Goal: Transaction & Acquisition: Purchase product/service

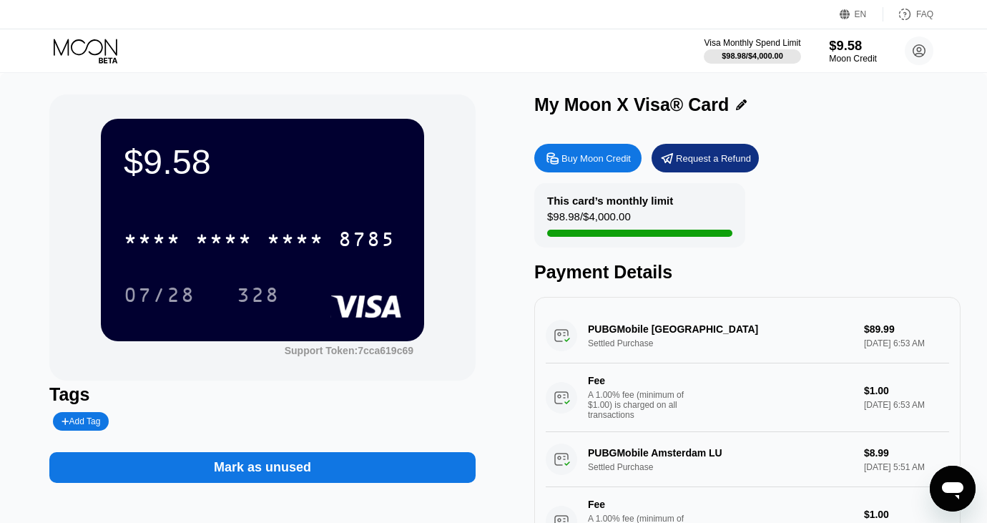
click at [854, 52] on div "$9.58" at bounding box center [853, 45] width 48 height 15
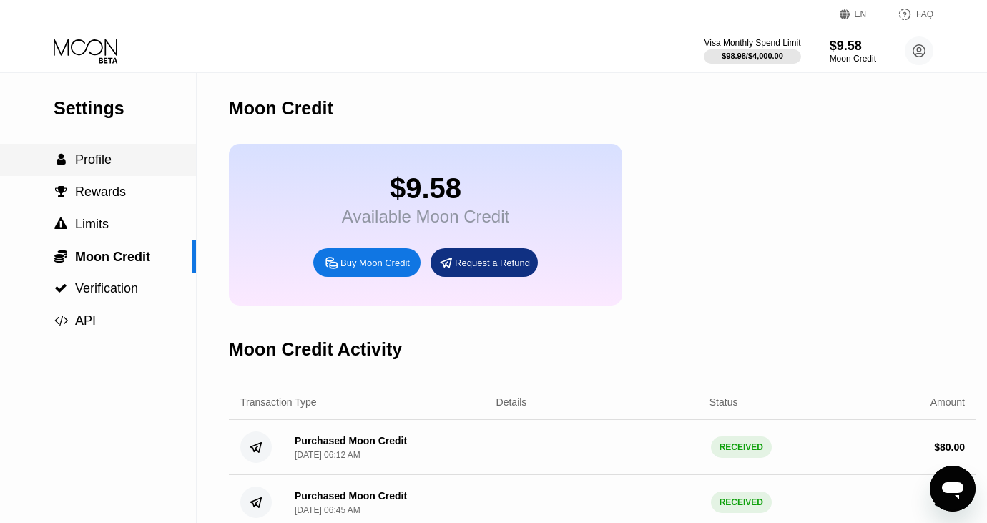
click at [137, 160] on div " Profile" at bounding box center [98, 159] width 196 height 15
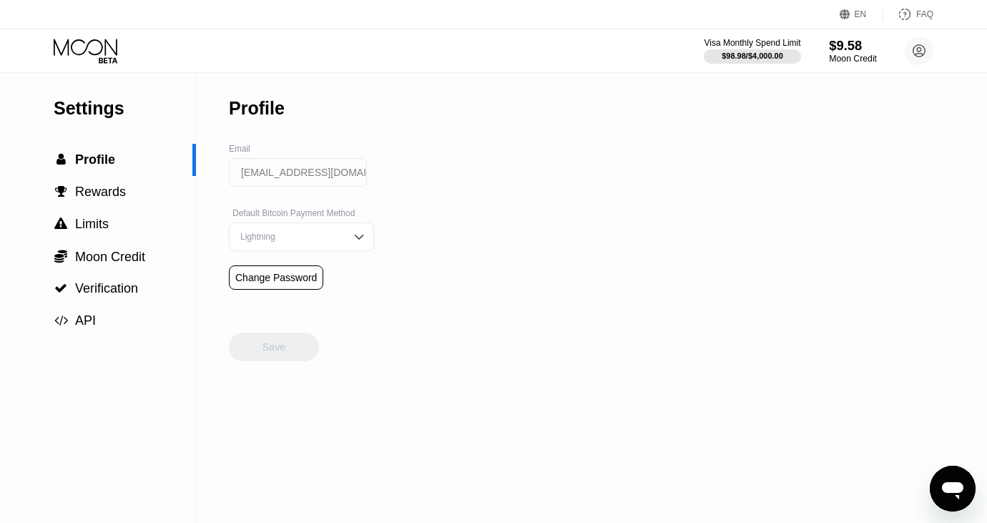
click at [849, 62] on div "Moon Credit" at bounding box center [853, 59] width 48 height 10
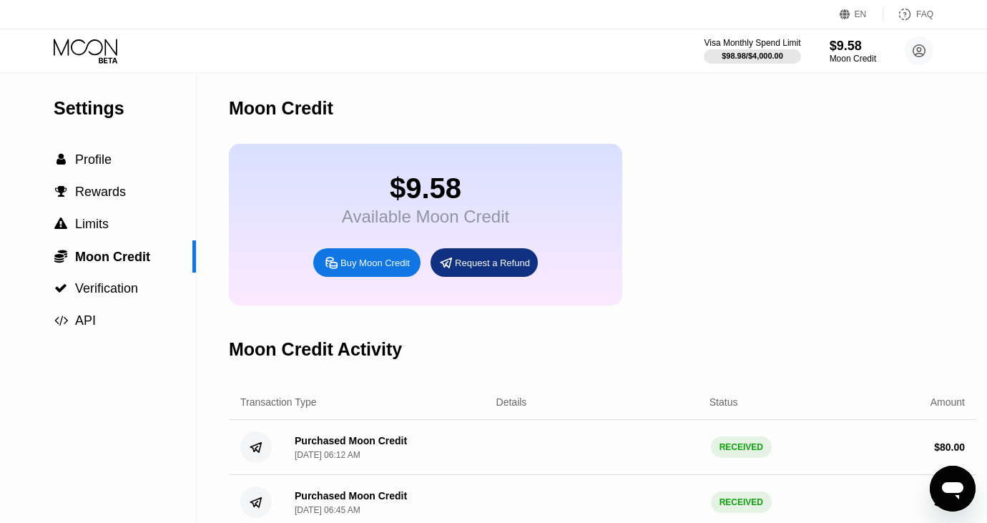
click at [396, 268] on div "Buy Moon Credit" at bounding box center [375, 263] width 69 height 12
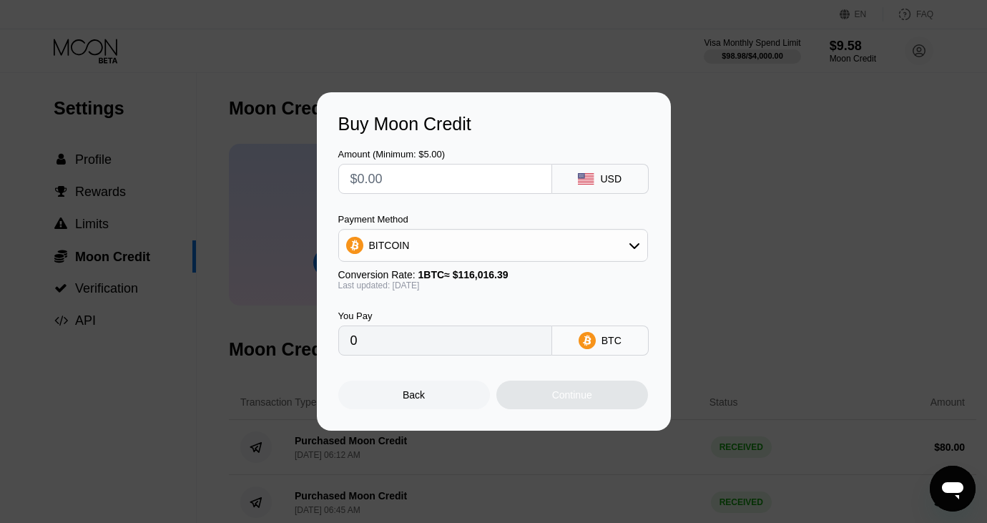
click at [697, 204] on div "Buy Moon Credit Amount (Minimum: $5.00) USD Payment Method BITCOIN Conversion R…" at bounding box center [493, 261] width 987 height 338
click at [414, 391] on div "Back" at bounding box center [414, 394] width 22 height 11
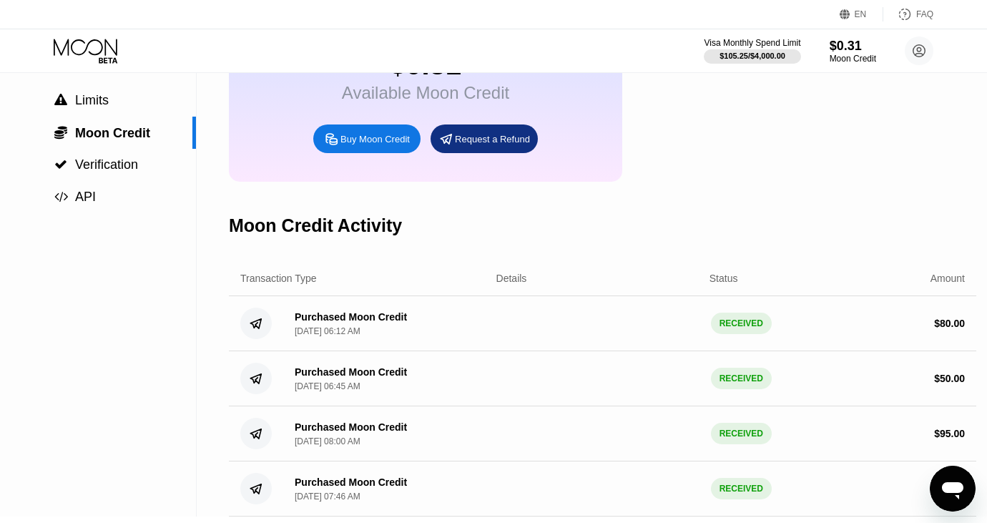
scroll to position [137, 0]
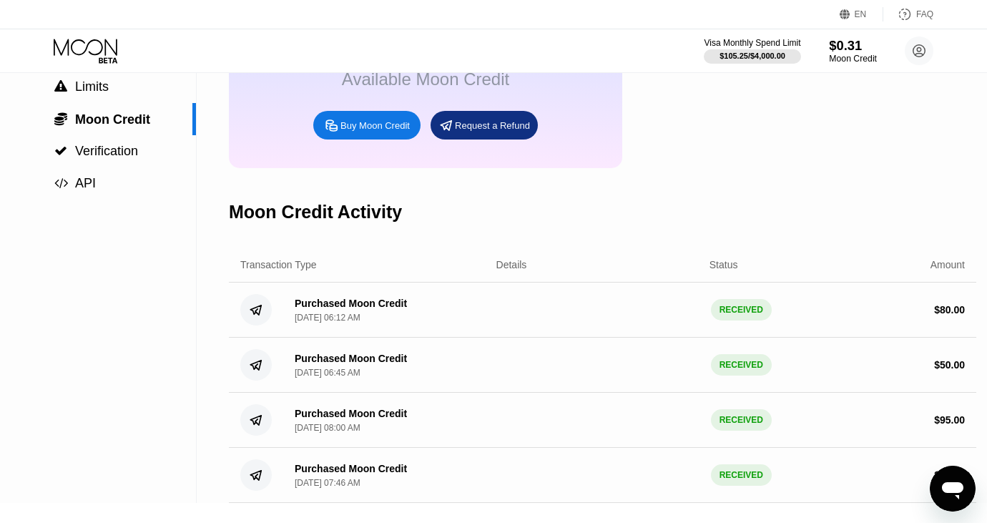
click at [834, 48] on div "$0.31" at bounding box center [853, 45] width 48 height 15
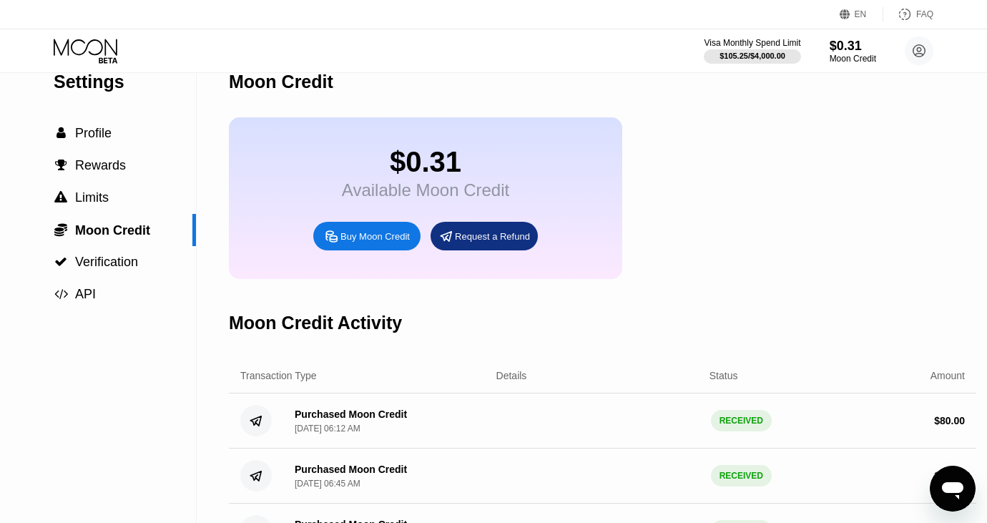
scroll to position [0, 0]
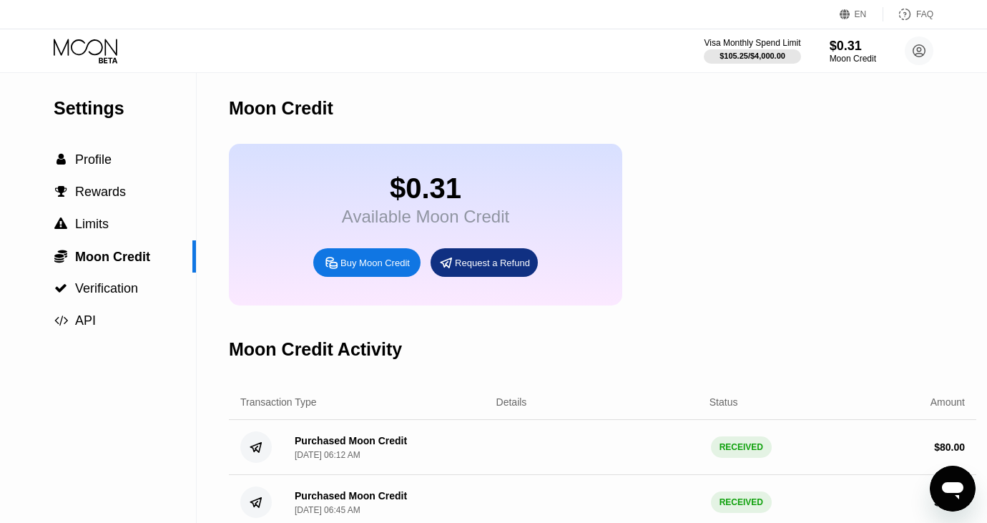
click at [351, 239] on div "$0.31 Available Moon Credit Buy Moon Credit Request a Refund" at bounding box center [425, 225] width 393 height 162
click at [97, 167] on span "Profile" at bounding box center [93, 159] width 36 height 14
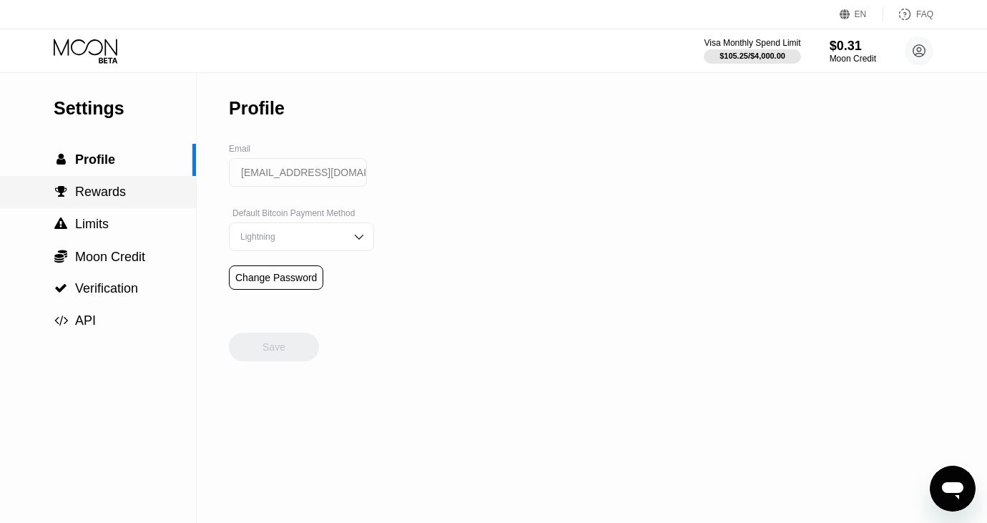
click at [118, 181] on div " Rewards" at bounding box center [98, 192] width 196 height 32
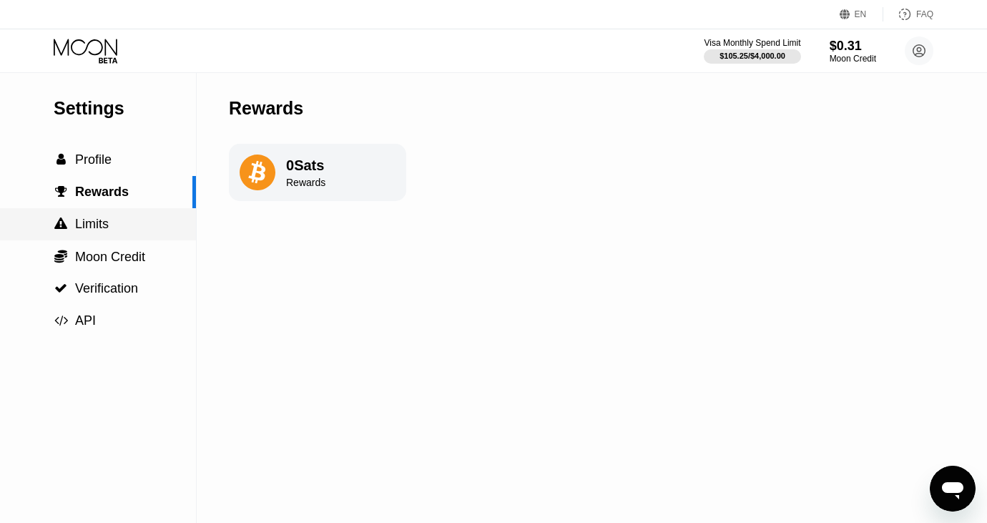
click at [114, 229] on div " Limits" at bounding box center [98, 224] width 196 height 15
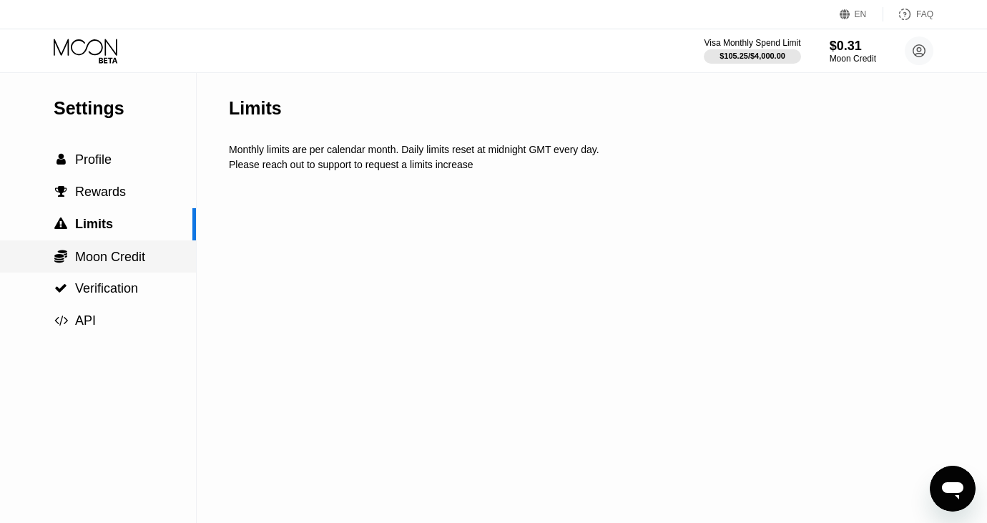
click at [112, 248] on div " Moon Credit" at bounding box center [98, 256] width 196 height 32
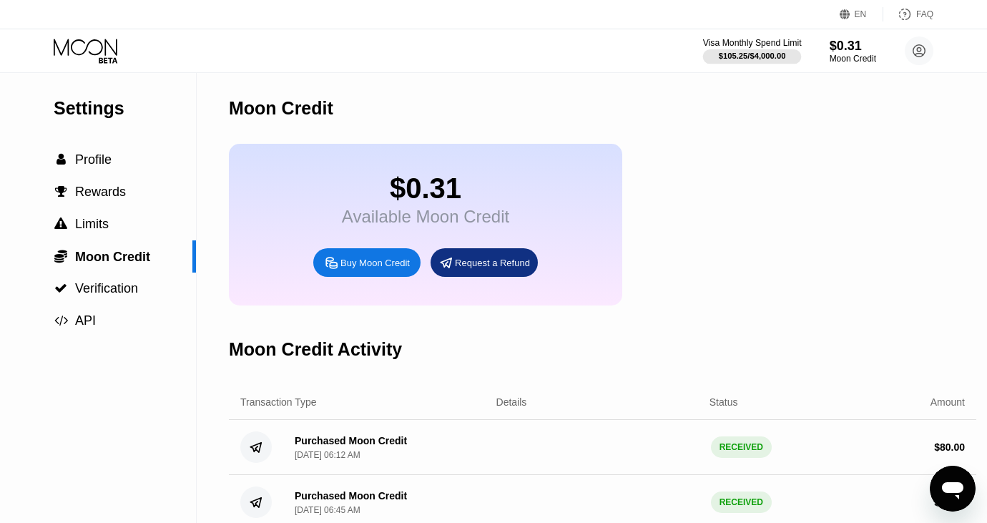
click at [744, 52] on div "$105.25 / $4,000.00" at bounding box center [752, 56] width 67 height 9
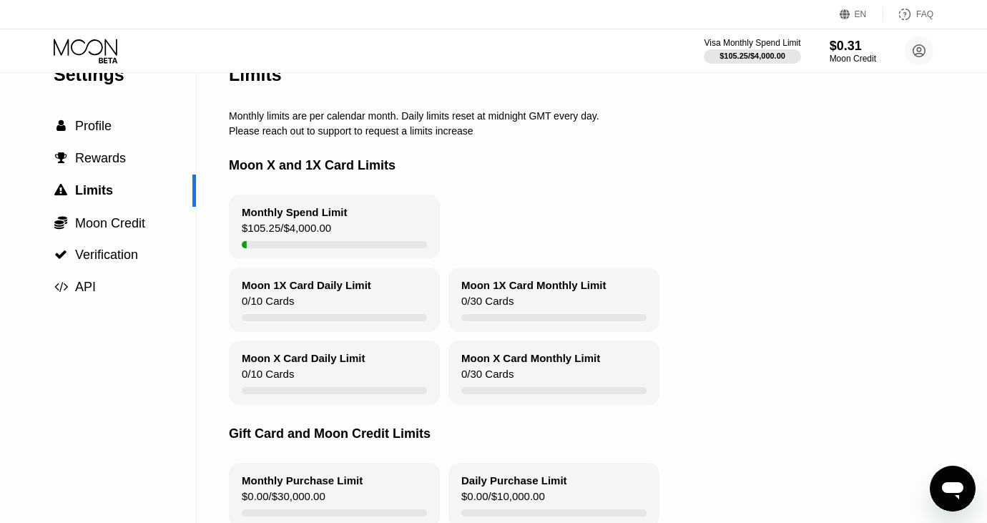
scroll to position [29, 0]
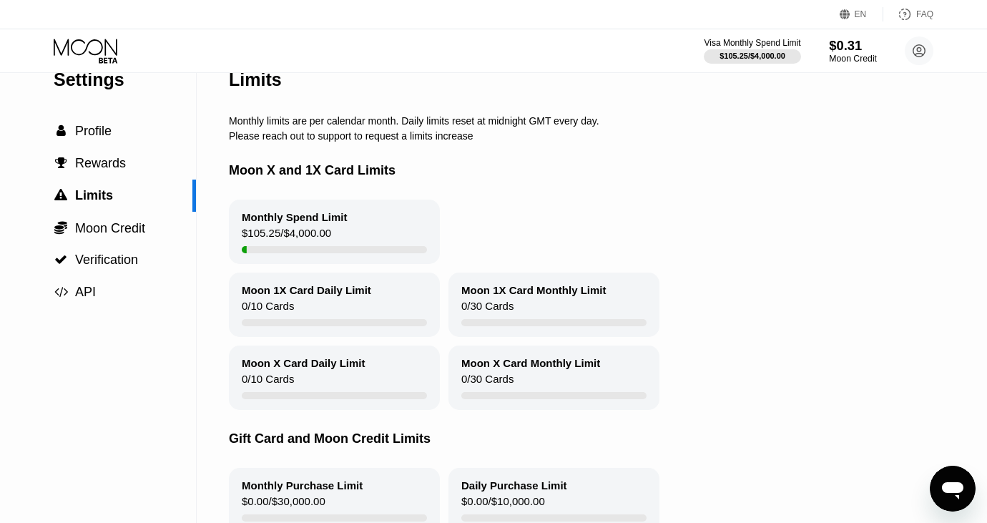
click at [861, 49] on div "$0.31" at bounding box center [853, 45] width 48 height 15
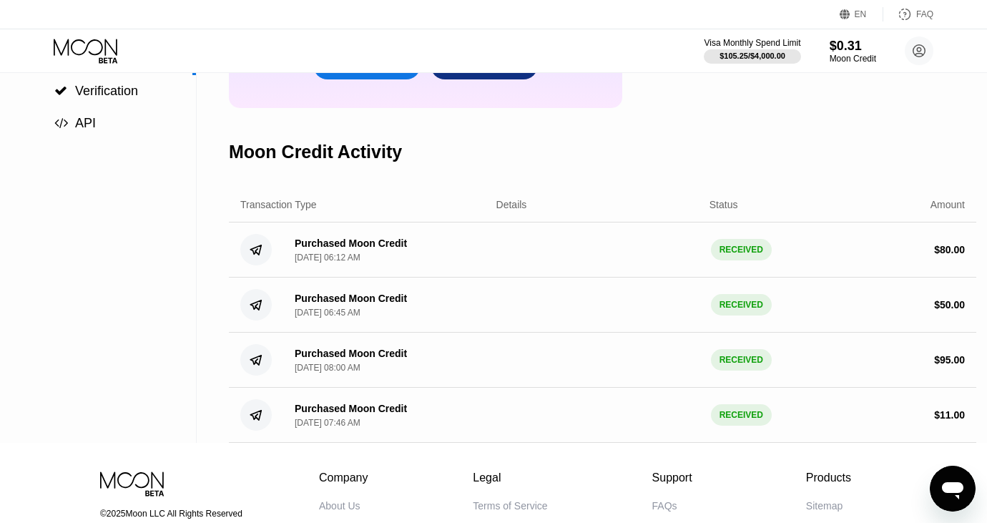
scroll to position [219, 0]
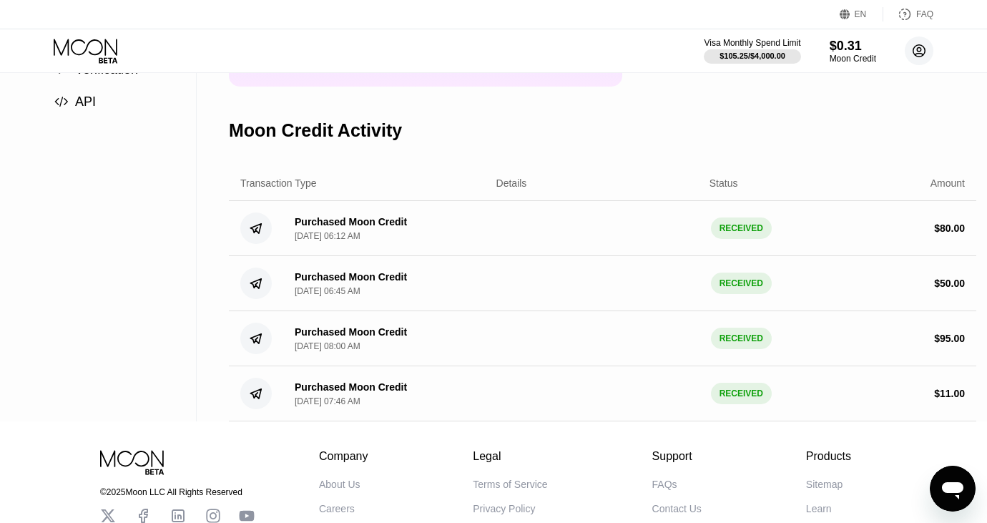
click at [909, 46] on circle at bounding box center [919, 50] width 29 height 29
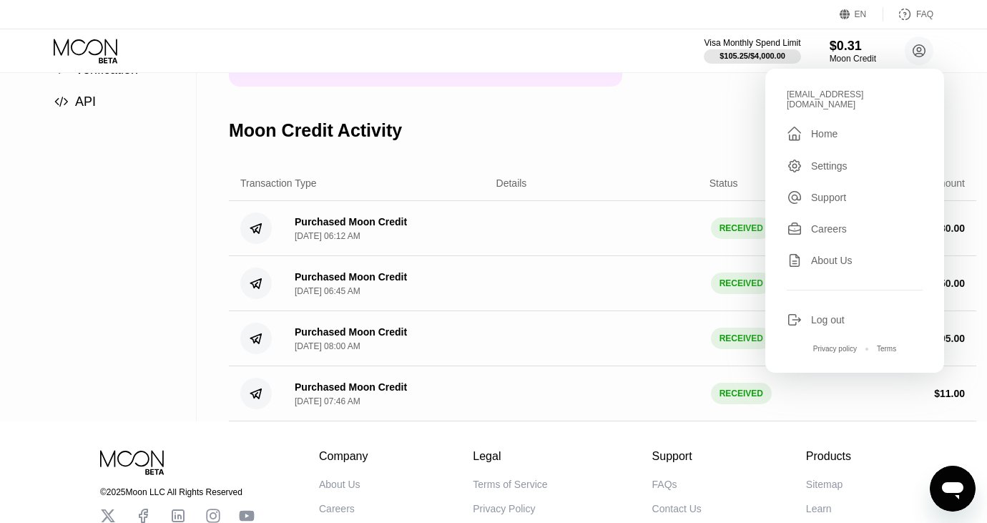
click at [689, 176] on div "Transaction Type Details Status Amount" at bounding box center [603, 183] width 748 height 35
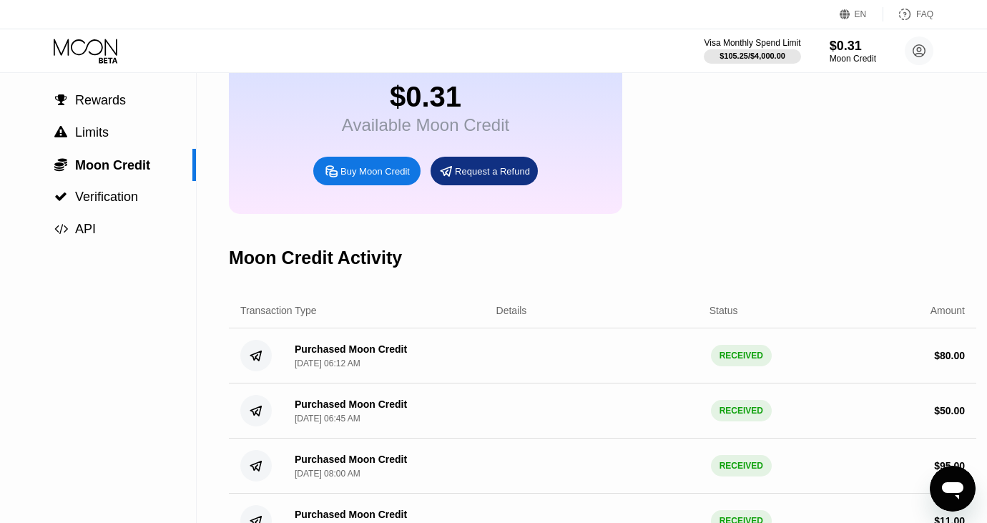
scroll to position [119, 0]
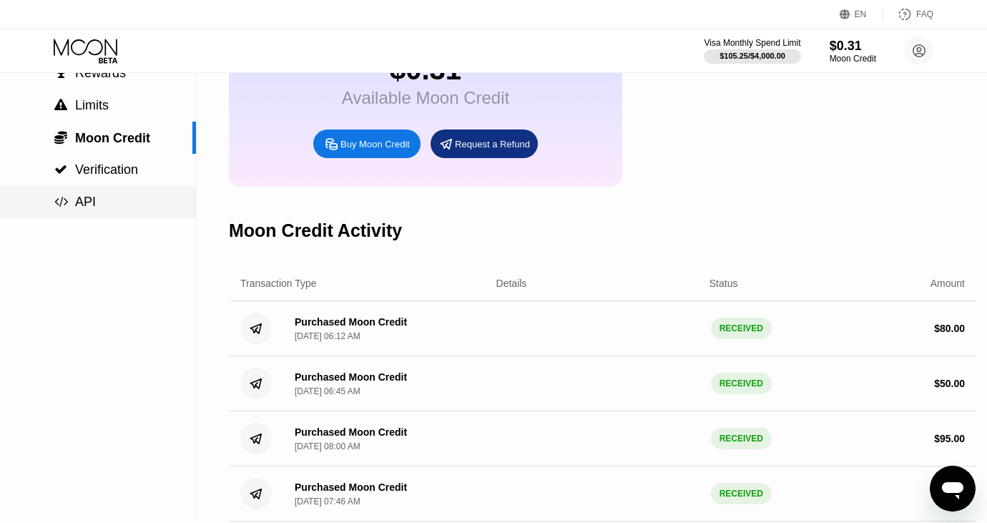
click at [119, 212] on div " API" at bounding box center [98, 202] width 196 height 32
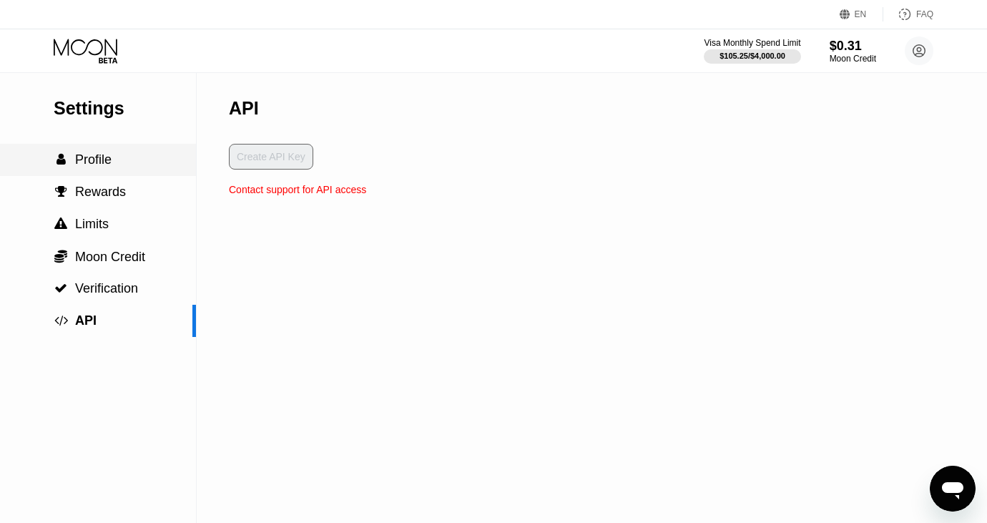
click at [110, 155] on span "Profile" at bounding box center [93, 159] width 36 height 14
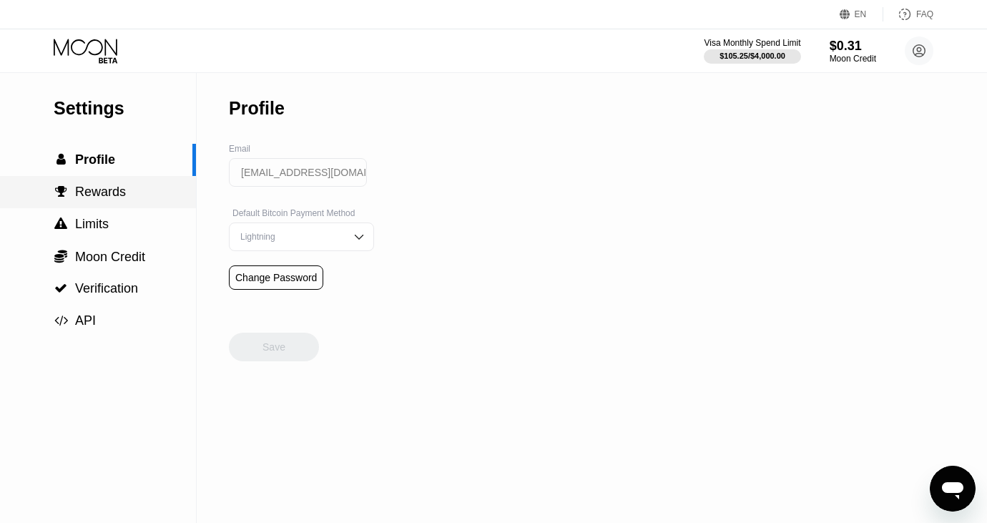
click at [130, 202] on div " Rewards" at bounding box center [98, 192] width 196 height 32
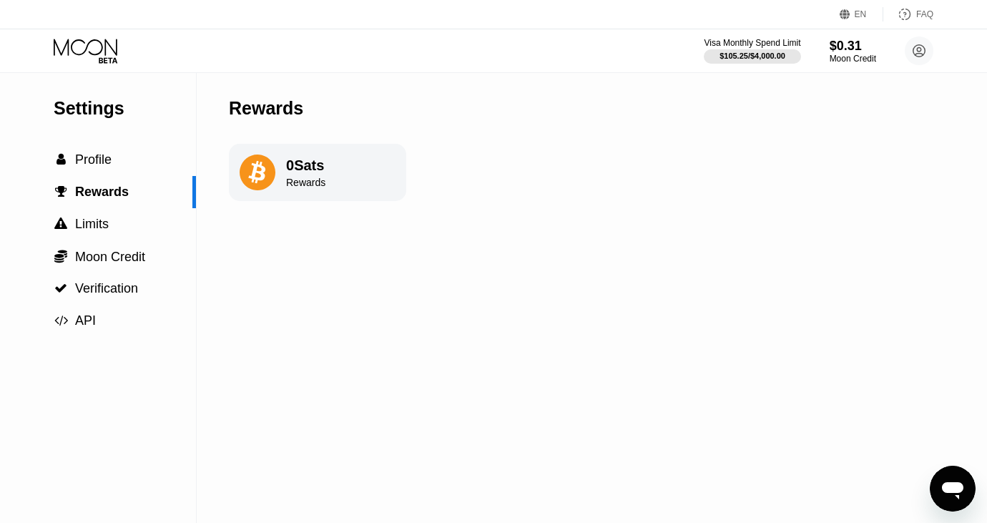
click at [825, 46] on div "Visa Monthly Spend Limit $105.25 / $4,000.00 $0.31 Moon Credit nilayun401@gmail…" at bounding box center [819, 50] width 230 height 29
click at [840, 49] on div "$0.31" at bounding box center [853, 45] width 48 height 15
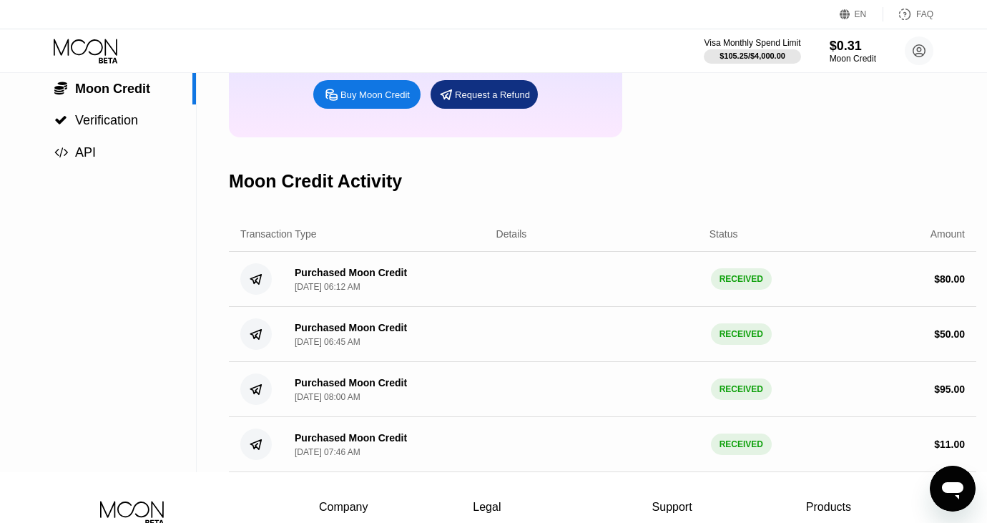
scroll to position [165, 0]
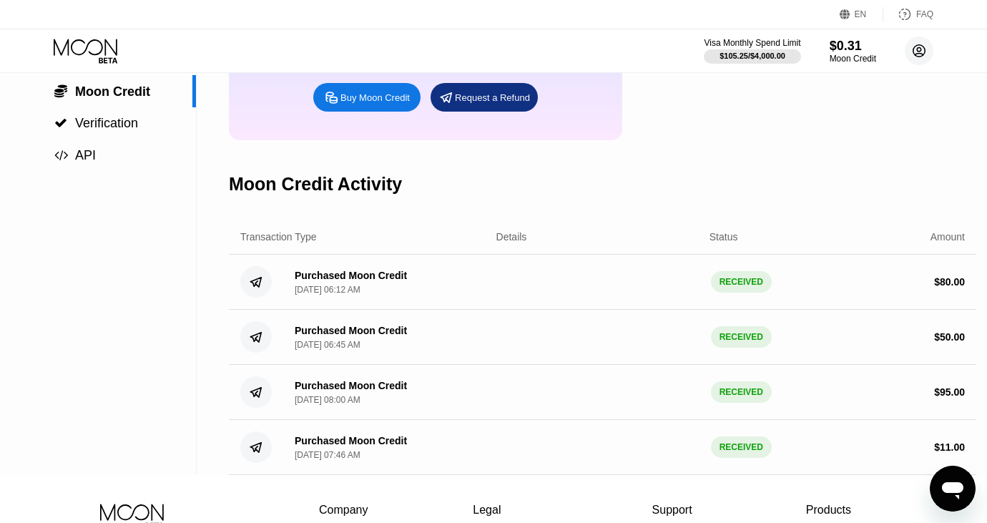
click at [923, 51] on circle at bounding box center [919, 50] width 29 height 29
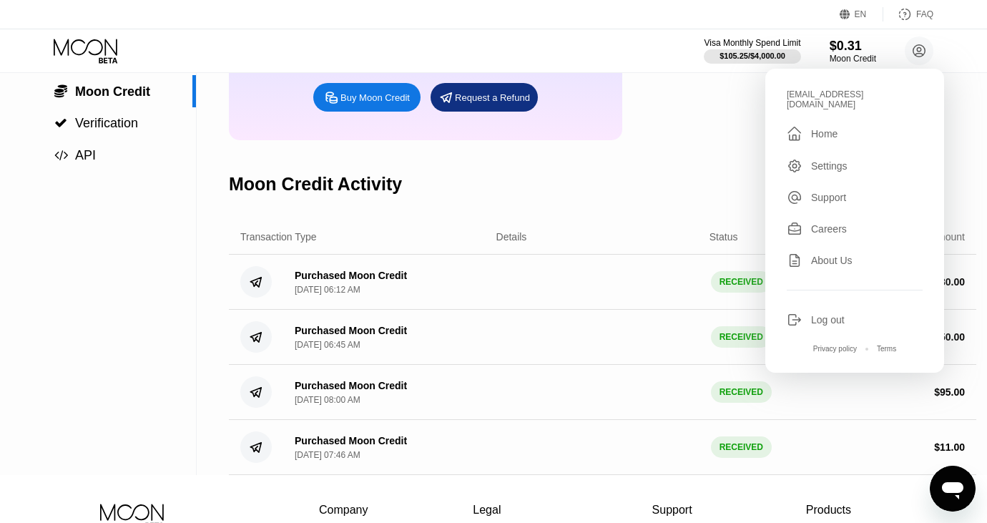
click at [835, 130] on div " Home" at bounding box center [855, 133] width 136 height 17
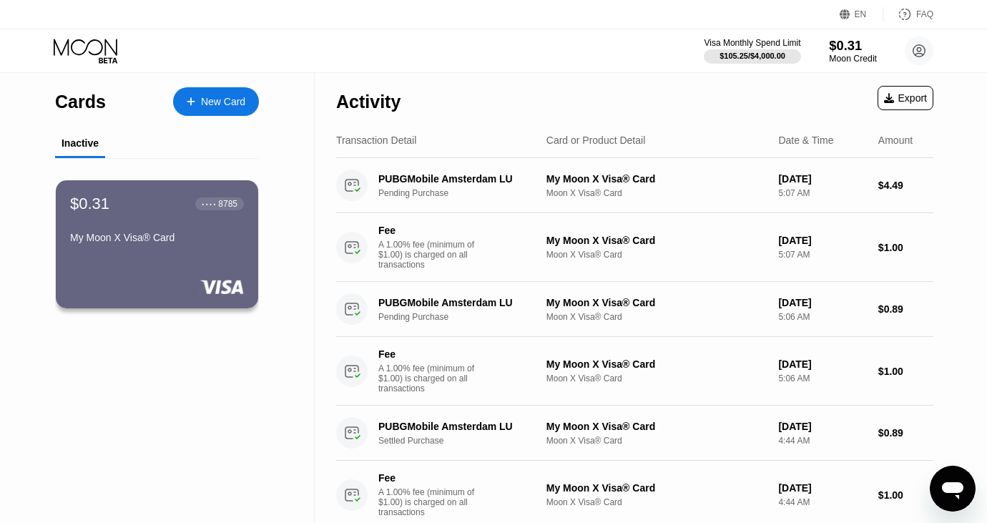
click at [851, 51] on div "$0.31" at bounding box center [853, 45] width 48 height 15
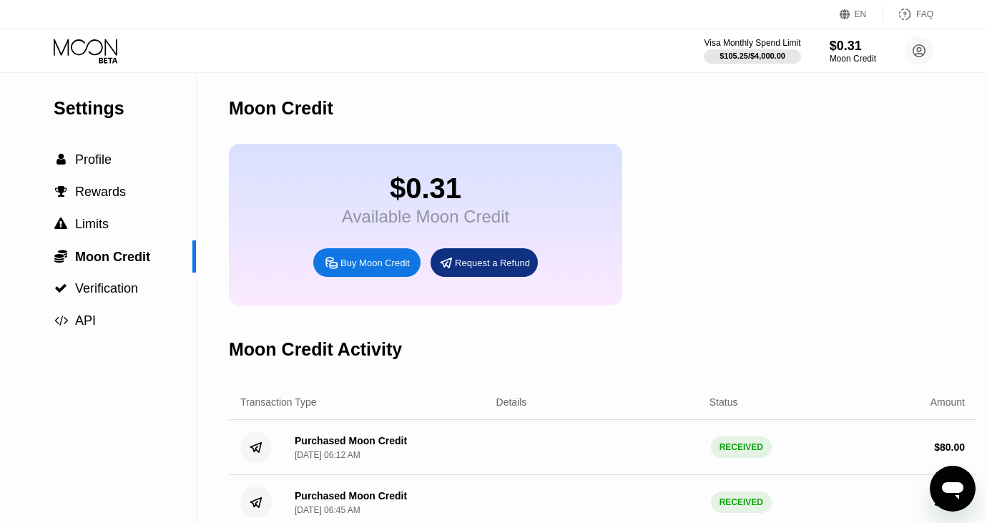
click at [381, 263] on div "Buy Moon Credit" at bounding box center [375, 263] width 69 height 12
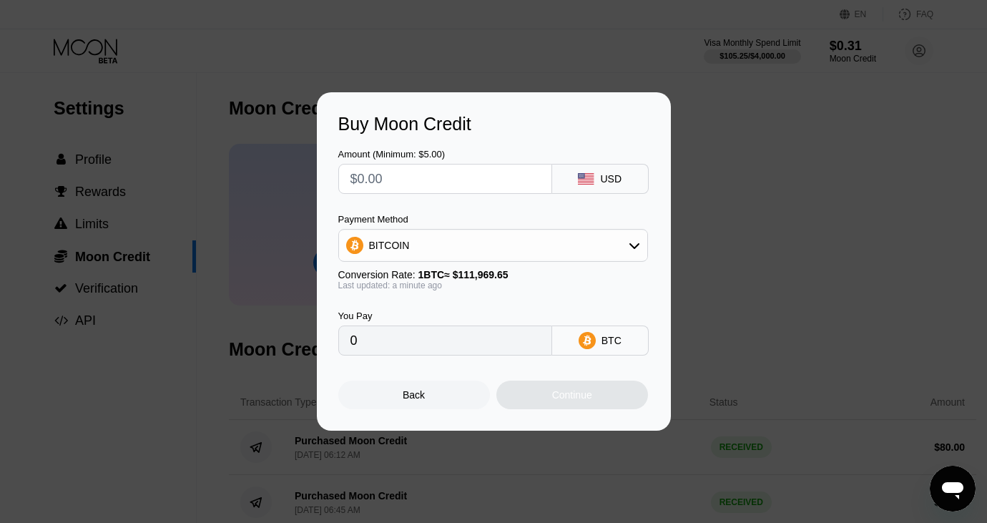
click at [529, 235] on div "BITCOIN" at bounding box center [493, 245] width 308 height 29
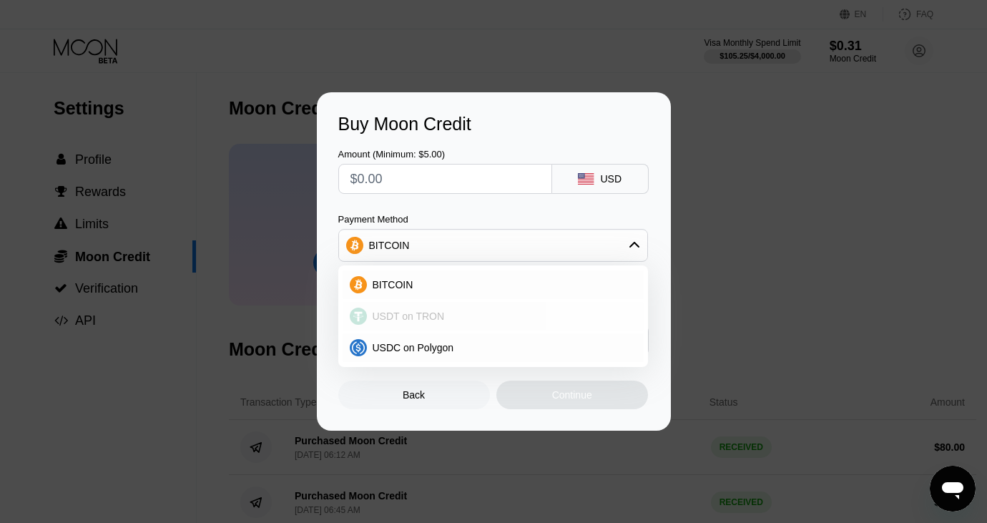
click at [466, 318] on div "USDT on TRON" at bounding box center [502, 315] width 270 height 11
type input "0.00"
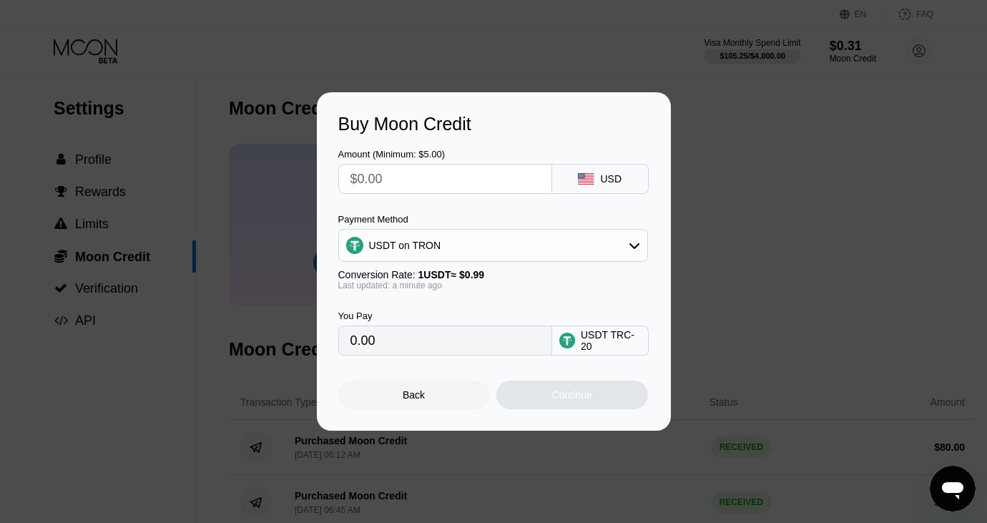
click at [572, 345] on circle at bounding box center [567, 341] width 16 height 16
click at [477, 331] on input "0.00" at bounding box center [446, 340] width 190 height 29
click at [454, 334] on input "0.00" at bounding box center [446, 340] width 190 height 29
click at [461, 179] on input "text" at bounding box center [446, 179] width 190 height 29
type input "$5"
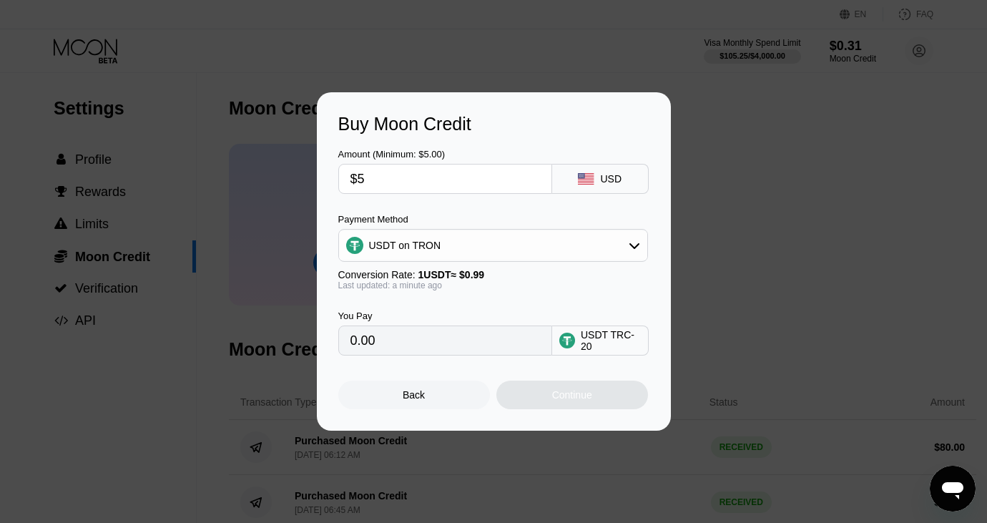
type input "5.05"
type input "$50"
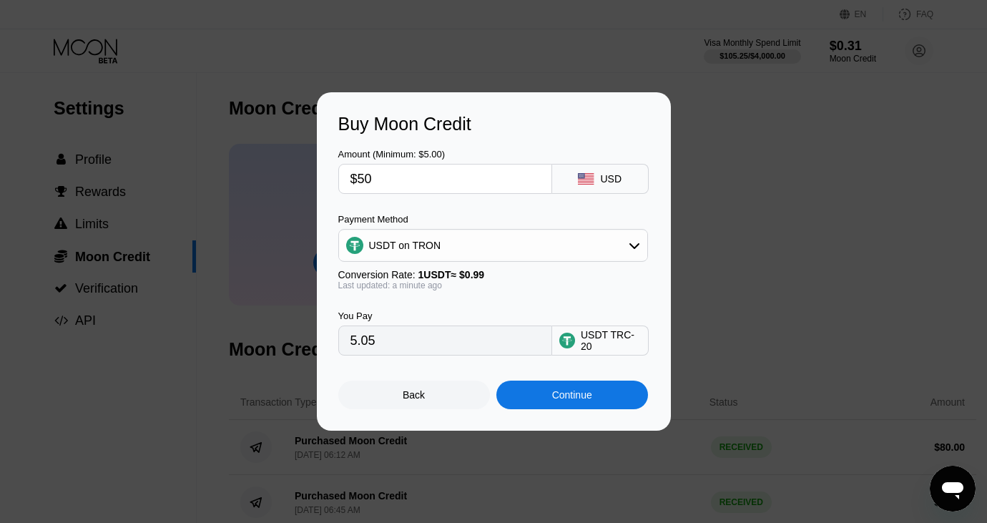
type input "50.51"
click at [519, 392] on div "Continue" at bounding box center [572, 395] width 152 height 29
